Goal: Transaction & Acquisition: Register for event/course

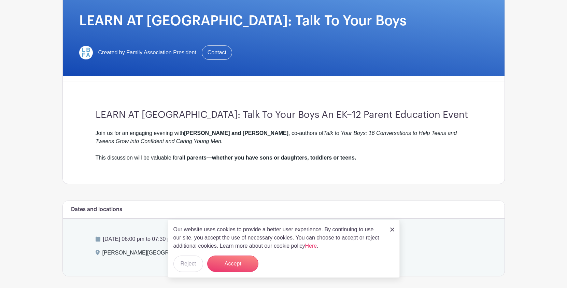
scroll to position [171, 0]
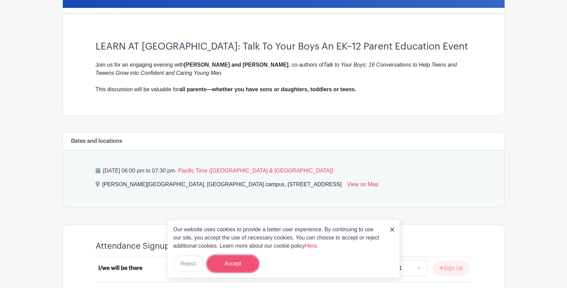
click at [223, 261] on button "Accept" at bounding box center [232, 263] width 51 height 16
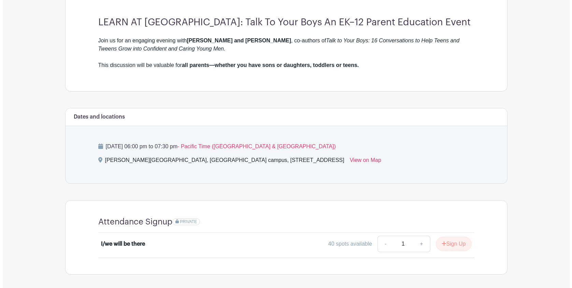
scroll to position [224, 0]
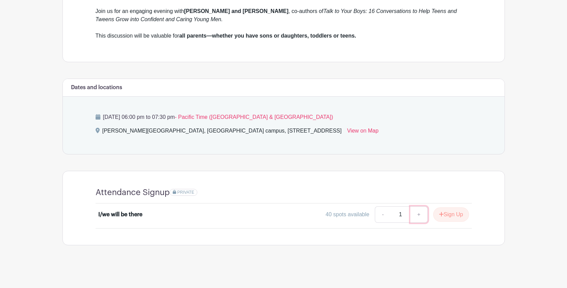
click at [417, 215] on link "+" at bounding box center [418, 214] width 17 height 16
type input "2"
click at [445, 215] on button "Sign Up" at bounding box center [451, 214] width 36 height 14
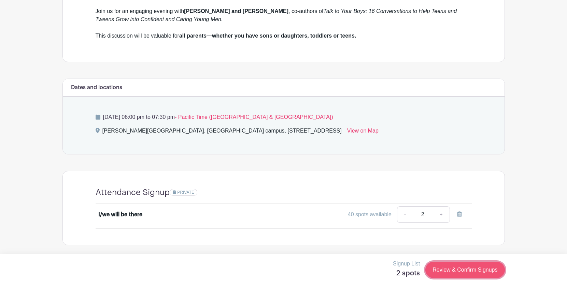
click at [462, 270] on link "Review & Confirm Signups" at bounding box center [464, 269] width 79 height 16
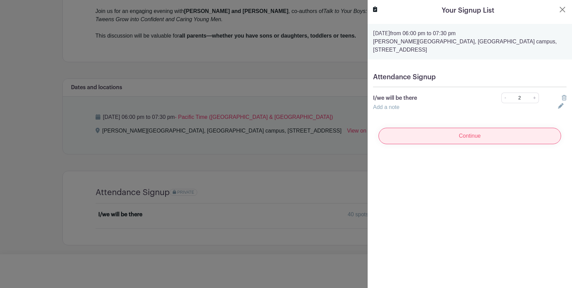
click at [460, 139] on input "Continue" at bounding box center [469, 136] width 183 height 16
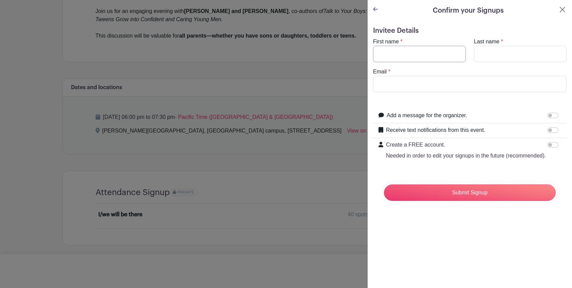
click at [391, 58] on input "First name" at bounding box center [419, 54] width 93 height 16
type input "[PERSON_NAME]"
type input "[EMAIL_ADDRESS][DOMAIN_NAME]"
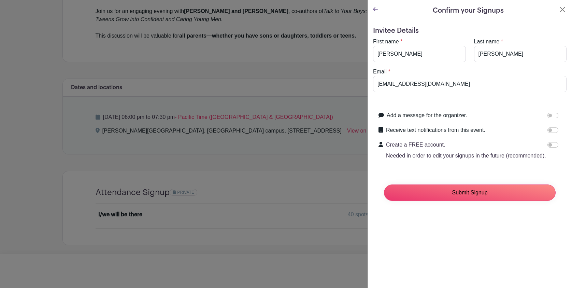
click at [481, 200] on input "Submit Signup" at bounding box center [470, 192] width 172 height 16
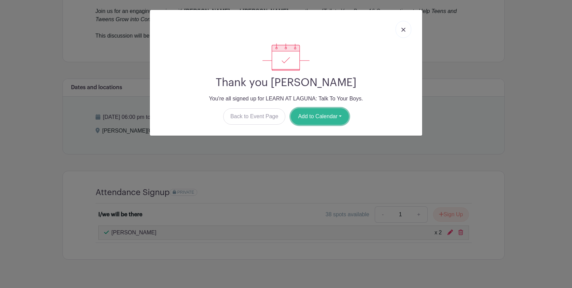
click at [333, 121] on button "Add to Calendar" at bounding box center [320, 116] width 58 height 16
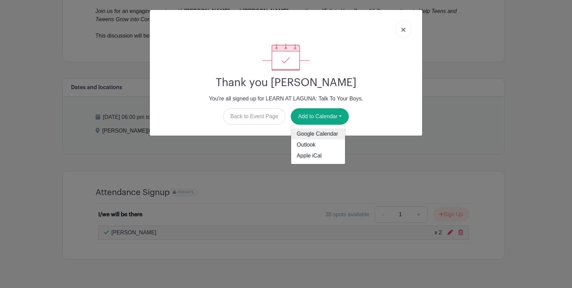
click at [327, 137] on link "Google Calendar" at bounding box center [318, 133] width 54 height 11
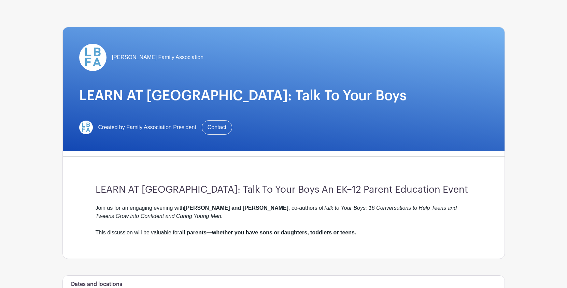
scroll to position [102, 0]
